Goal: Obtain resource: Obtain resource

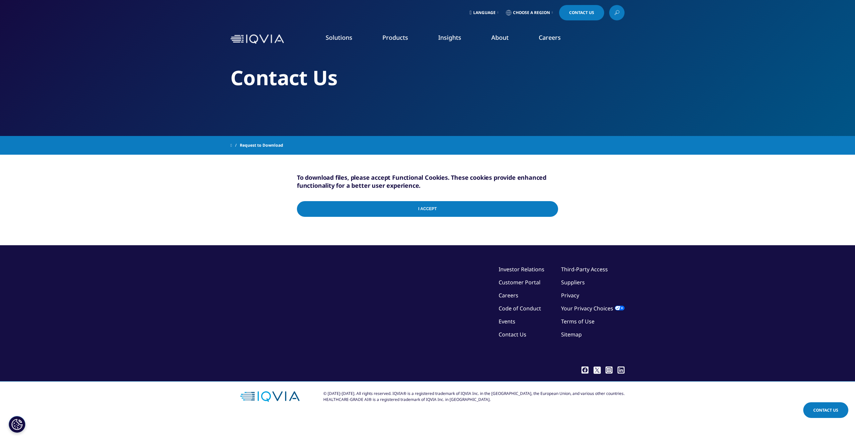
click at [442, 211] on input "I Accept" at bounding box center [427, 209] width 261 height 16
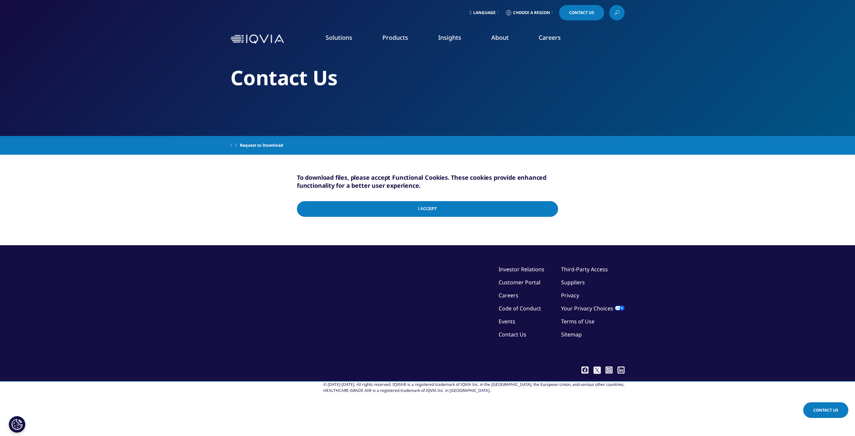
click at [411, 205] on input "I Accept" at bounding box center [427, 209] width 261 height 16
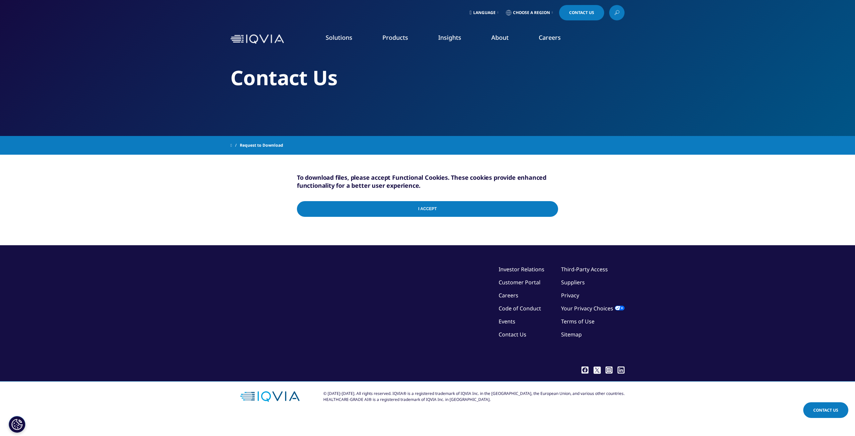
click at [538, 208] on input "I Accept" at bounding box center [427, 209] width 261 height 16
